Goal: Task Accomplishment & Management: Use online tool/utility

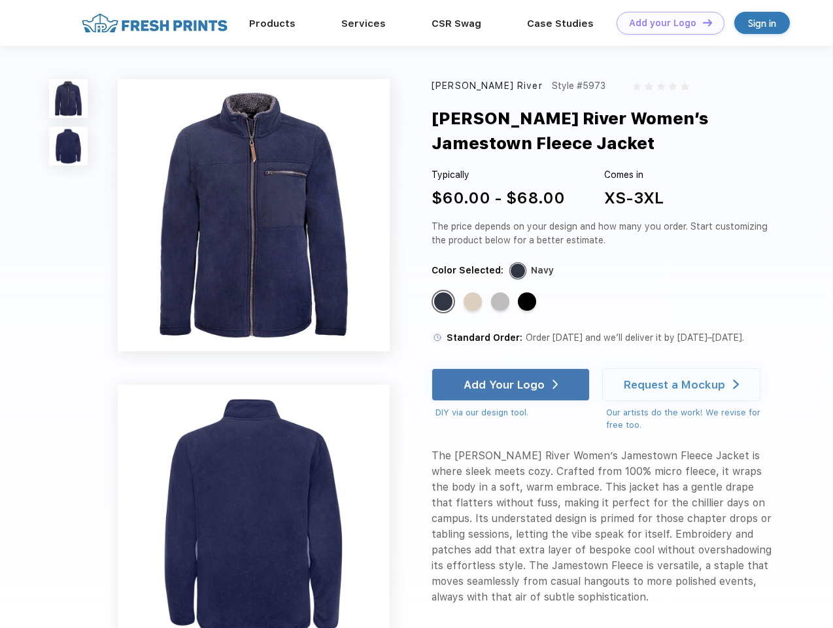
click at [666, 23] on link "Add your Logo Design Tool" at bounding box center [671, 23] width 108 height 23
click at [0, 0] on div "Design Tool" at bounding box center [0, 0] width 0 height 0
click at [702, 22] on link "Add your Logo Design Tool" at bounding box center [671, 23] width 108 height 23
click at [69, 98] on img at bounding box center [68, 98] width 39 height 39
click at [69, 146] on img at bounding box center [68, 146] width 39 height 39
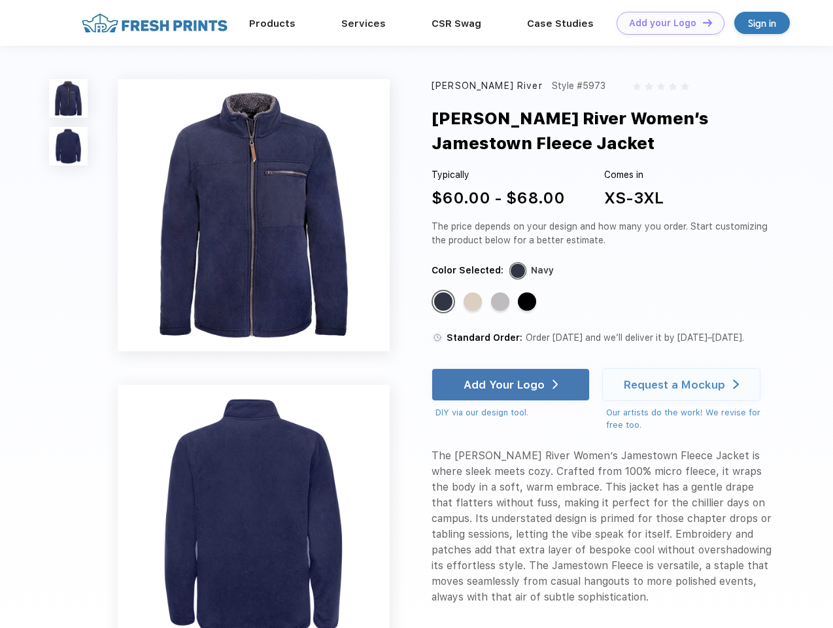
click at [445, 302] on div "Standard Color" at bounding box center [443, 301] width 18 height 18
click at [474, 302] on div "Standard Color" at bounding box center [473, 301] width 18 height 18
click at [501, 302] on div "Standard Color" at bounding box center [500, 301] width 18 height 18
click at [528, 302] on div "Standard Color" at bounding box center [527, 301] width 18 height 18
click at [512, 384] on div "Add Your Logo" at bounding box center [504, 384] width 81 height 13
